Goal: Find specific page/section: Find specific page/section

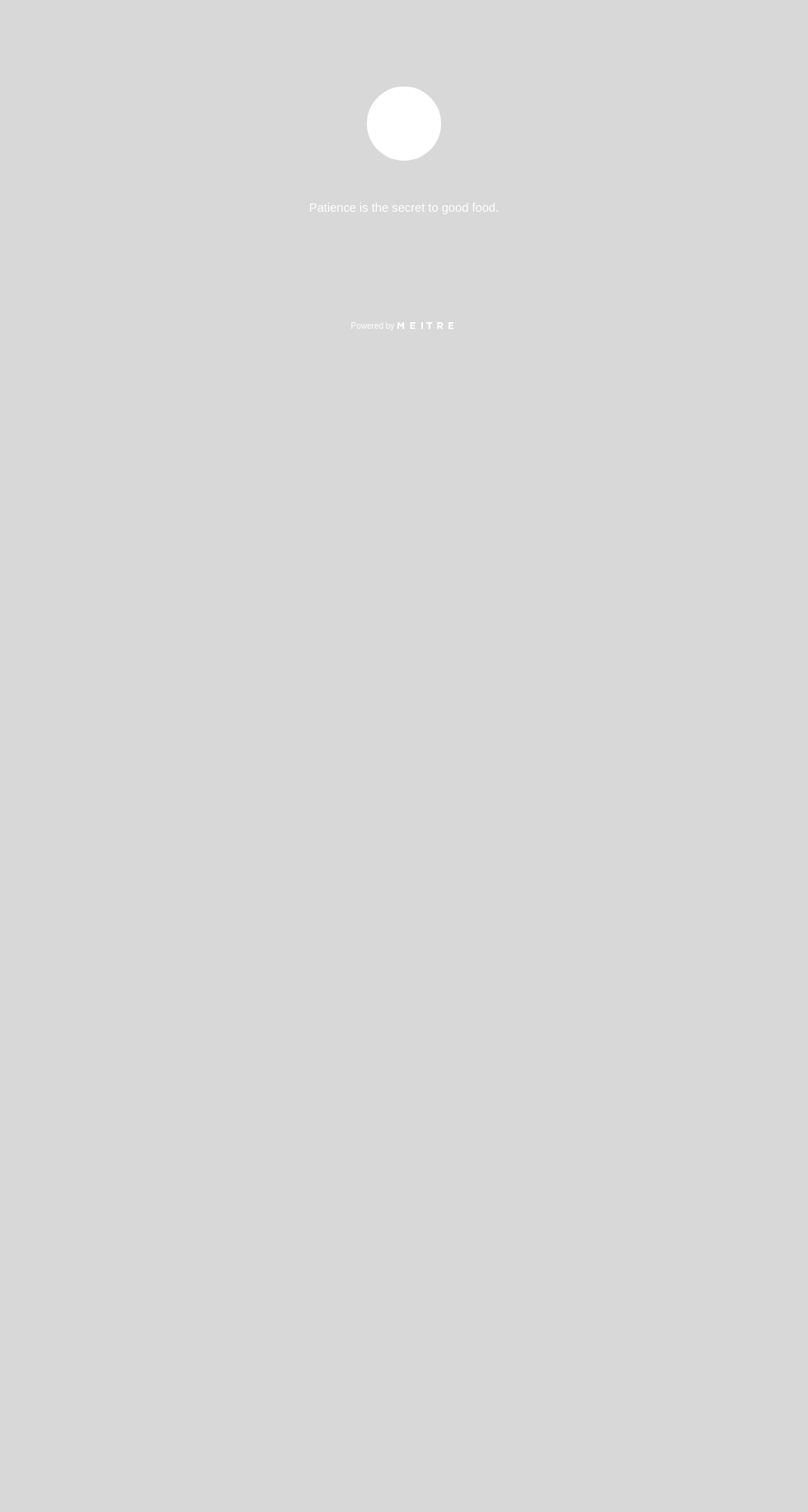
select select "es"
click at [629, 252] on div "Patience is the secret to good food. Powered by" at bounding box center [404, 756] width 808 height 1512
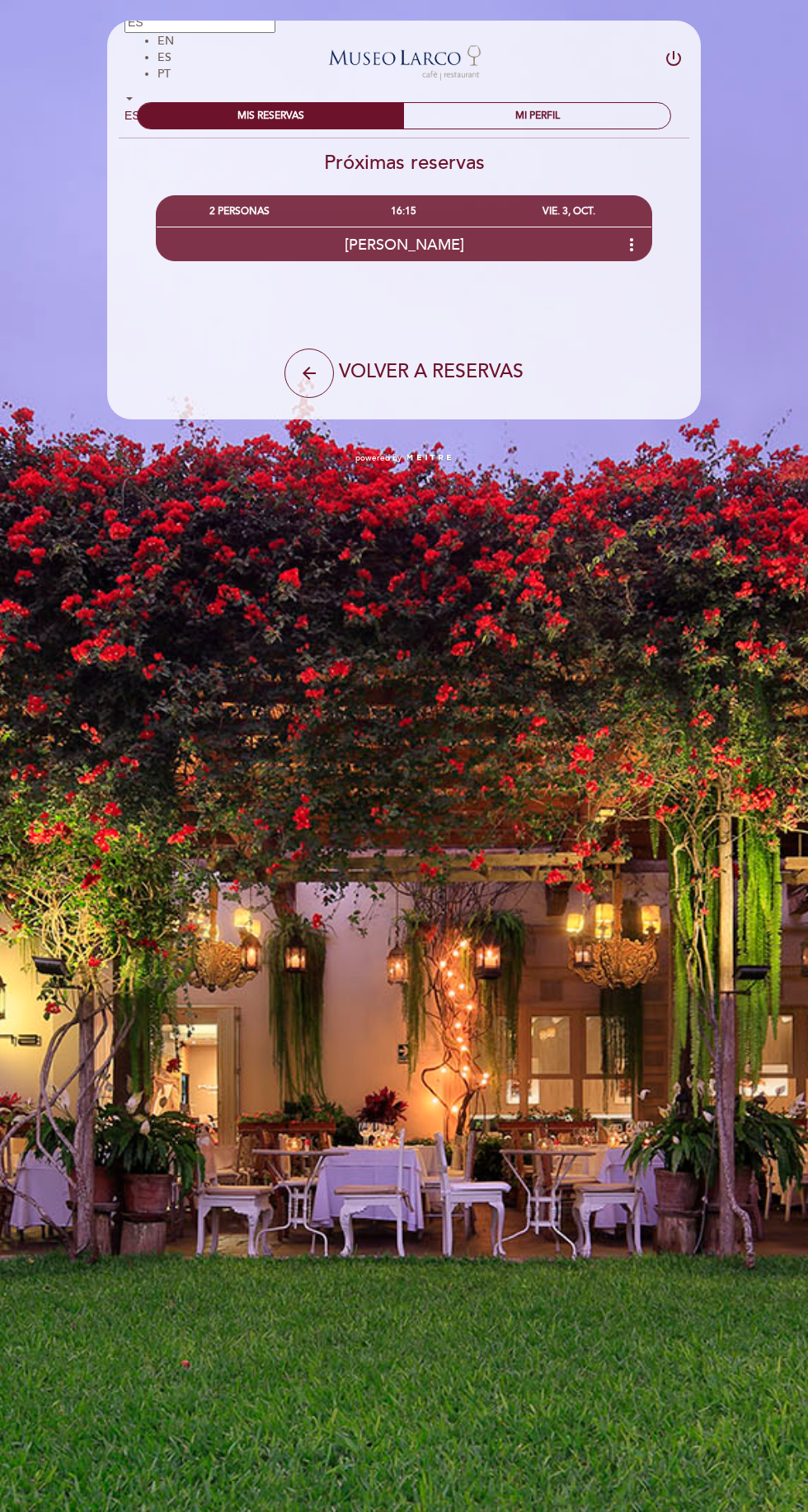
click at [631, 244] on icon "more_vert" at bounding box center [631, 244] width 20 height 20
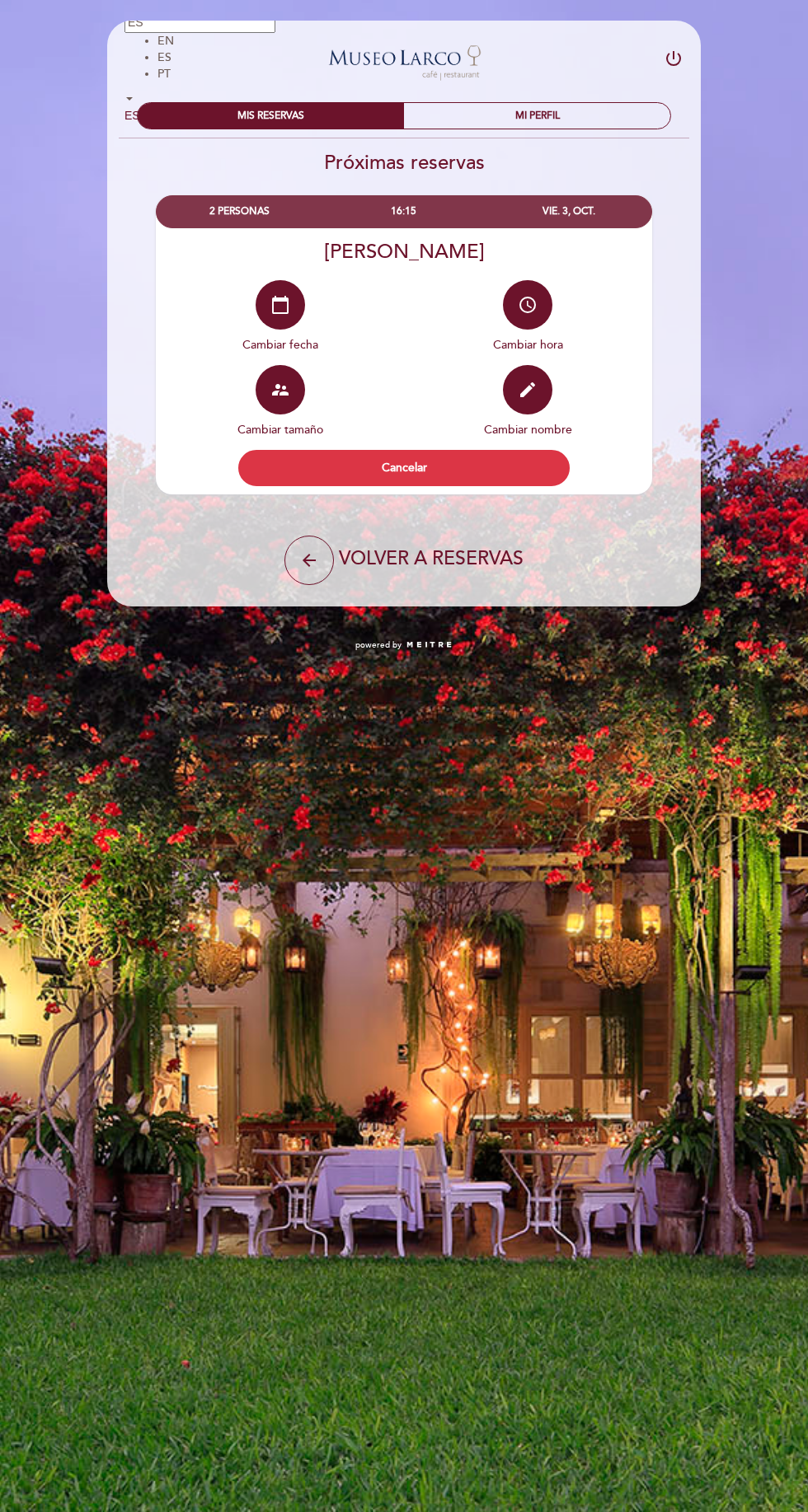
click at [549, 302] on button "access_time" at bounding box center [527, 304] width 49 height 49
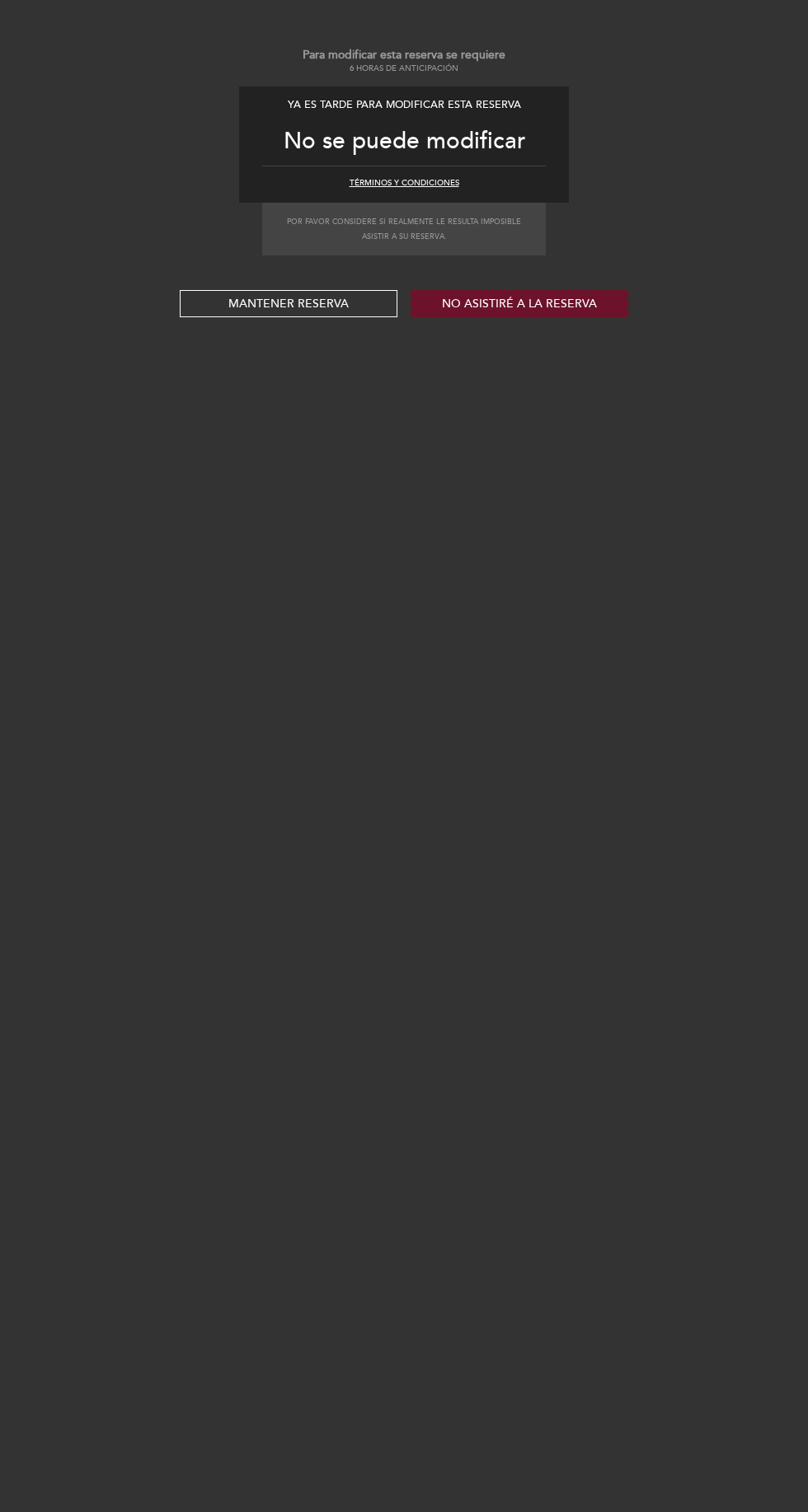
click at [419, 179] on button "Términos y condiciones" at bounding box center [404, 183] width 110 height 11
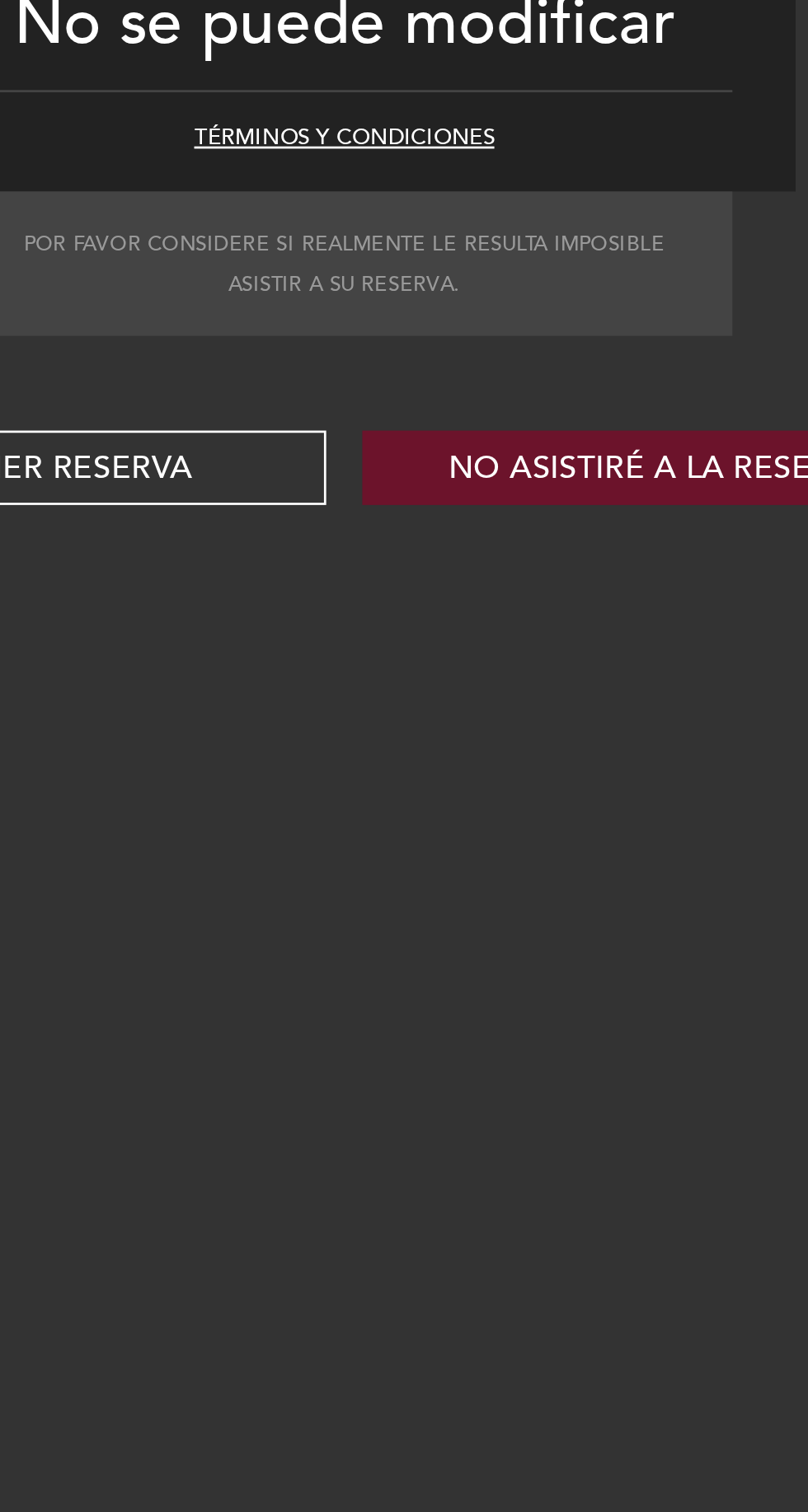
click at [437, 188] on button "Términos y condiciones" at bounding box center [404, 183] width 110 height 11
click at [424, 182] on button "Términos y condiciones" at bounding box center [404, 183] width 110 height 11
click at [430, 184] on button "Términos y condiciones" at bounding box center [404, 183] width 110 height 11
click at [426, 186] on button "Términos y condiciones" at bounding box center [404, 183] width 110 height 11
click at [428, 182] on button "Términos y condiciones" at bounding box center [404, 183] width 110 height 11
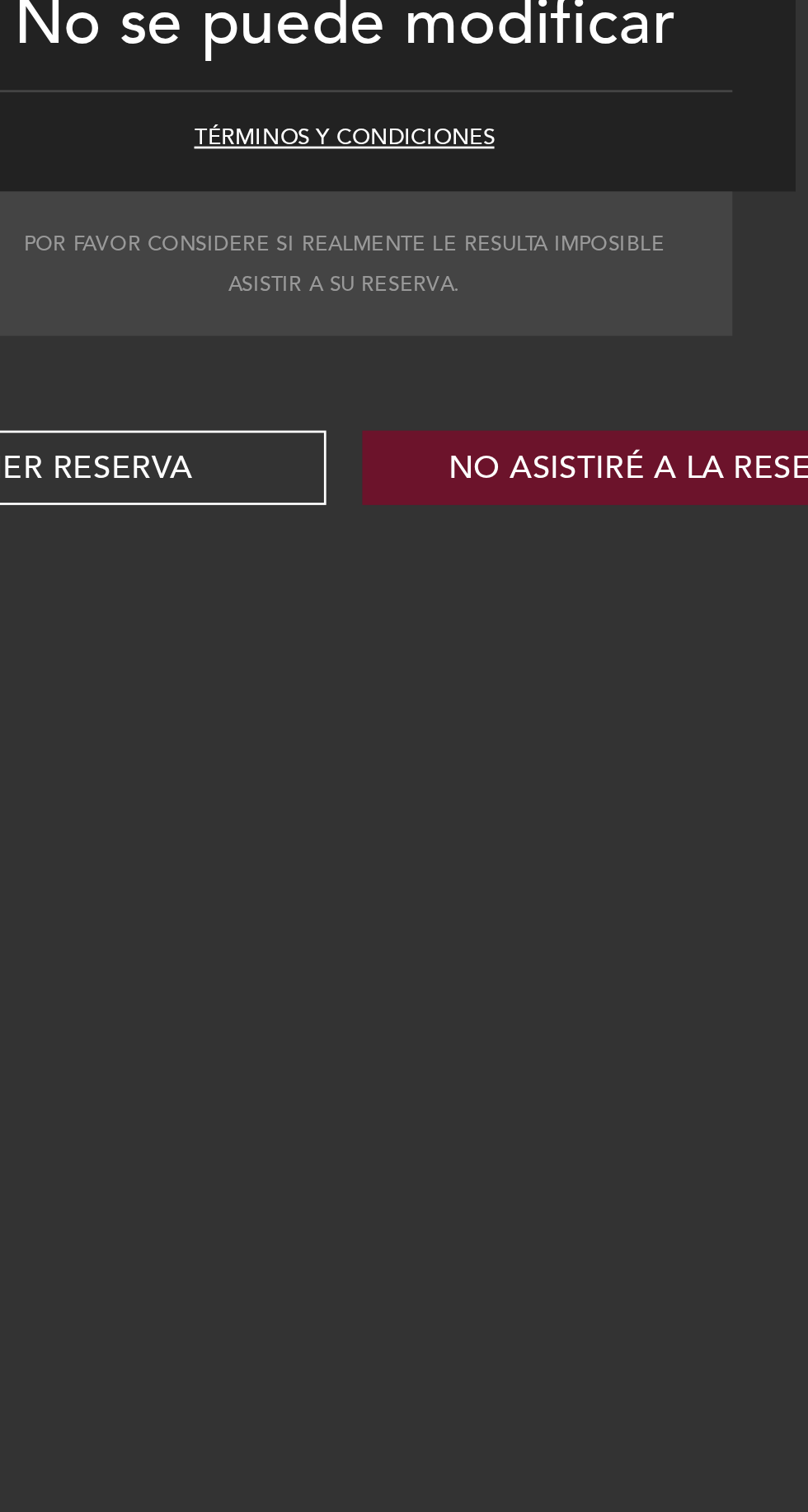
click at [511, 182] on div "Ya es tarde para modificar esta reserva No se puede modificar Términos y condic…" at bounding box center [404, 144] width 329 height 116
